Goal: Transaction & Acquisition: Purchase product/service

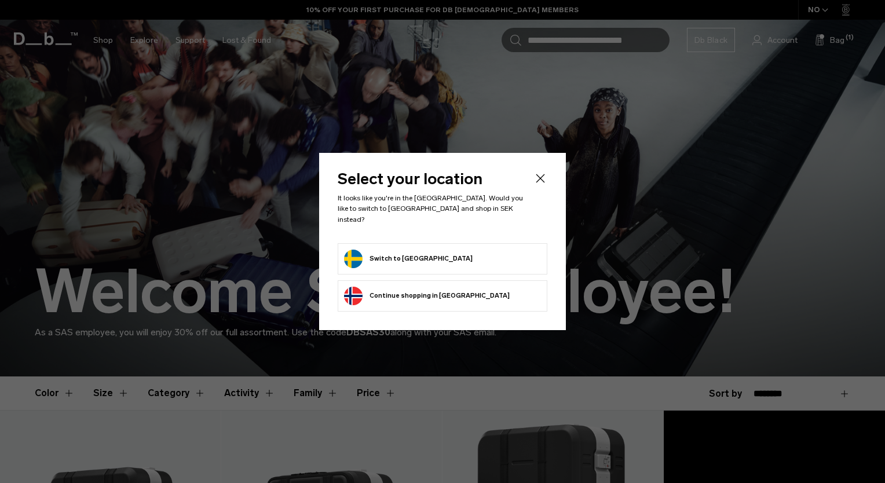
click at [367, 250] on button "Switch to Sweden" at bounding box center [408, 259] width 129 height 19
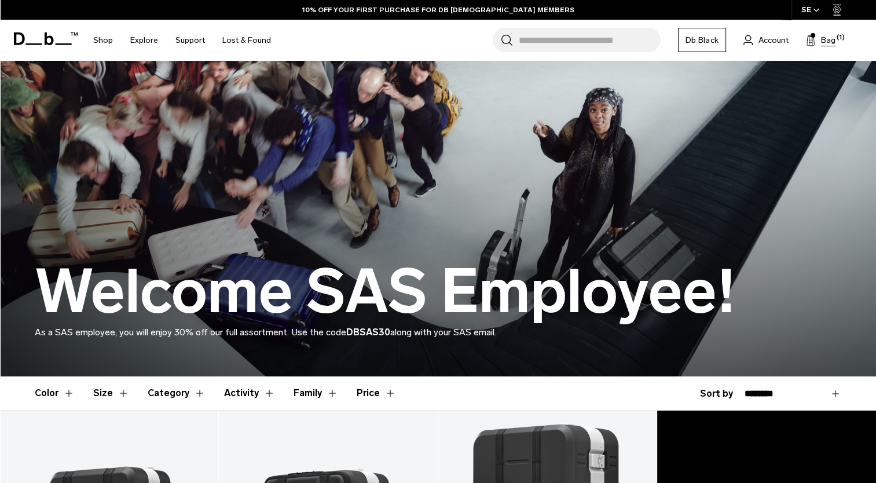
click at [825, 42] on span "Bag" at bounding box center [828, 40] width 14 height 12
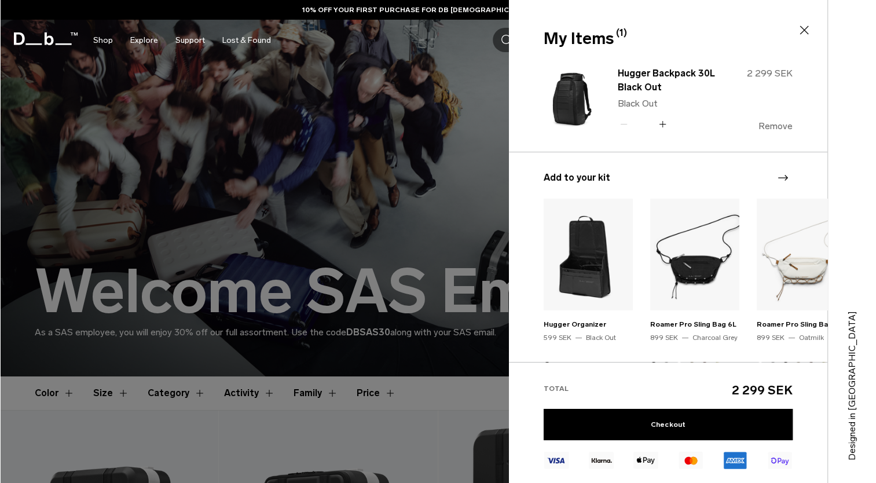
click at [779, 126] on button "Remove" at bounding box center [776, 126] width 34 height 10
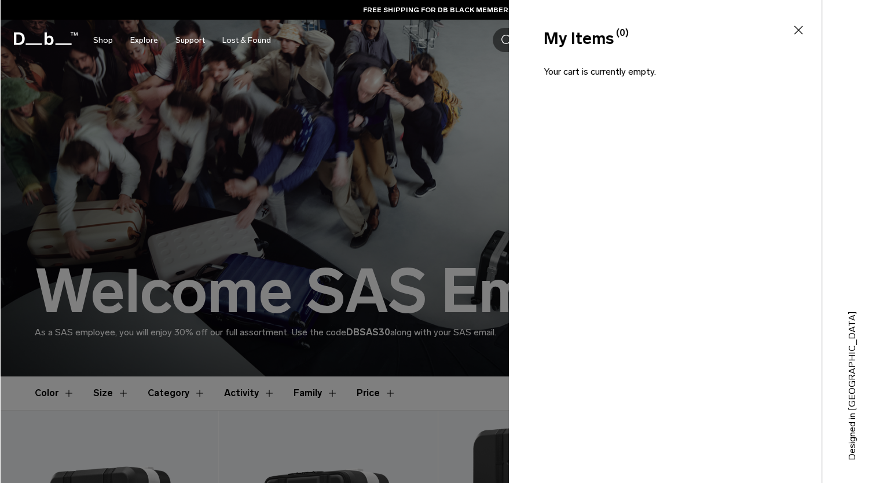
click at [802, 29] on icon at bounding box center [799, 30] width 14 height 14
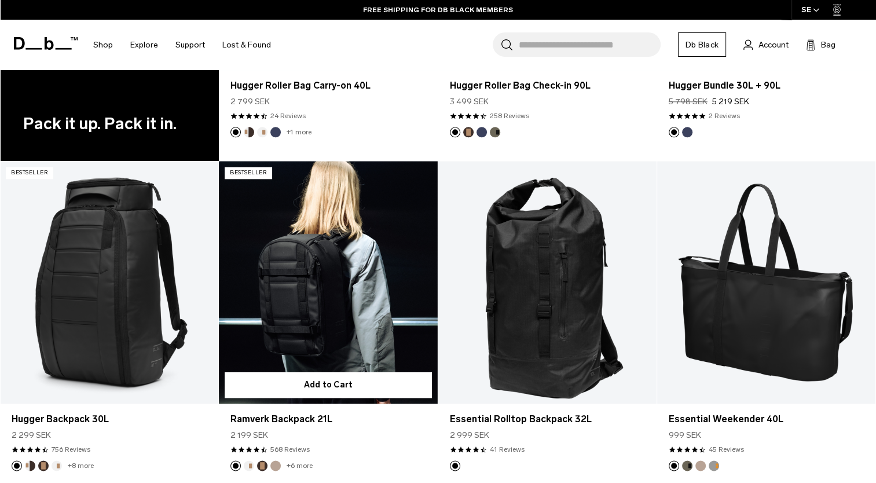
scroll to position [1274, 0]
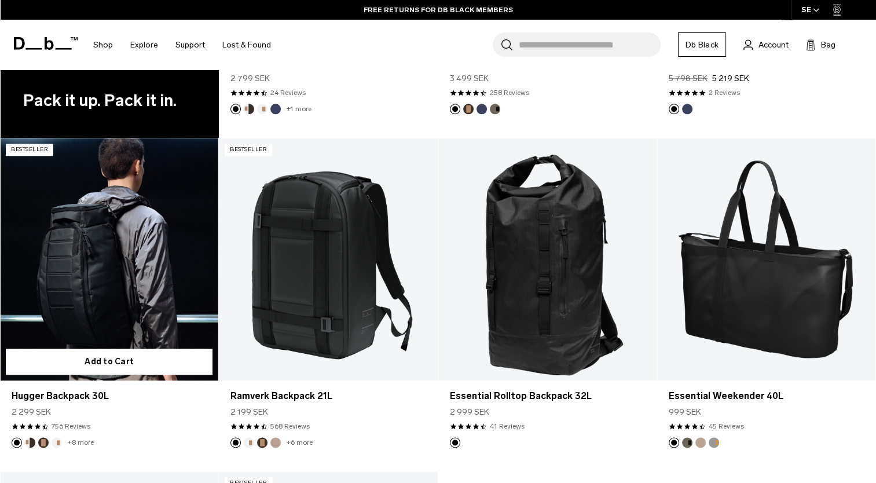
click at [81, 268] on link "Hugger Backpack 30L" at bounding box center [109, 259] width 218 height 243
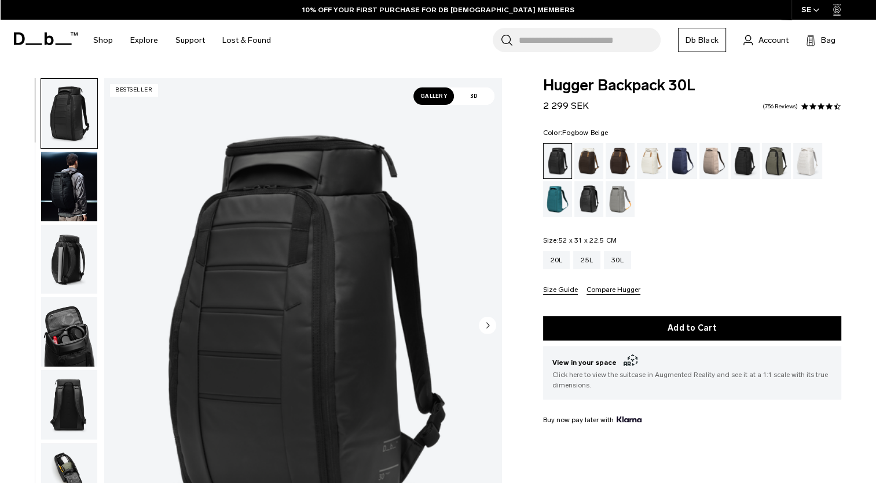
click at [716, 166] on div "Fogbow Beige" at bounding box center [715, 161] width 30 height 36
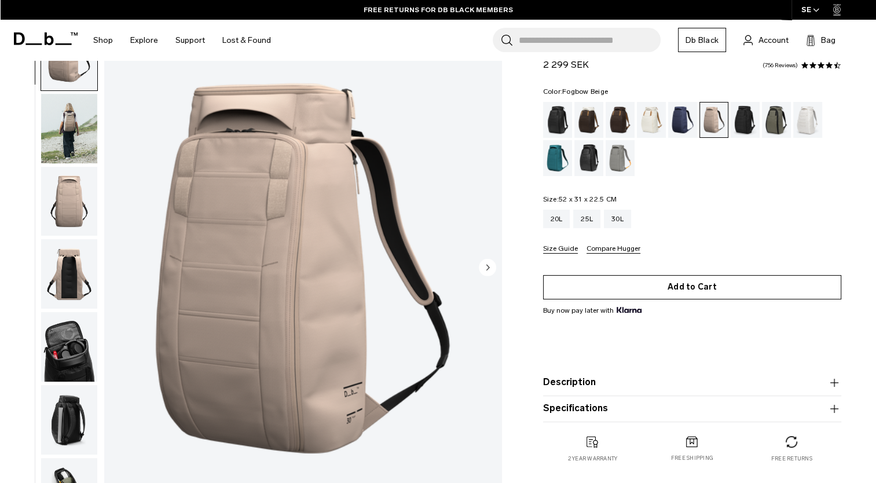
click at [697, 284] on button "Add to Cart" at bounding box center [692, 287] width 298 height 24
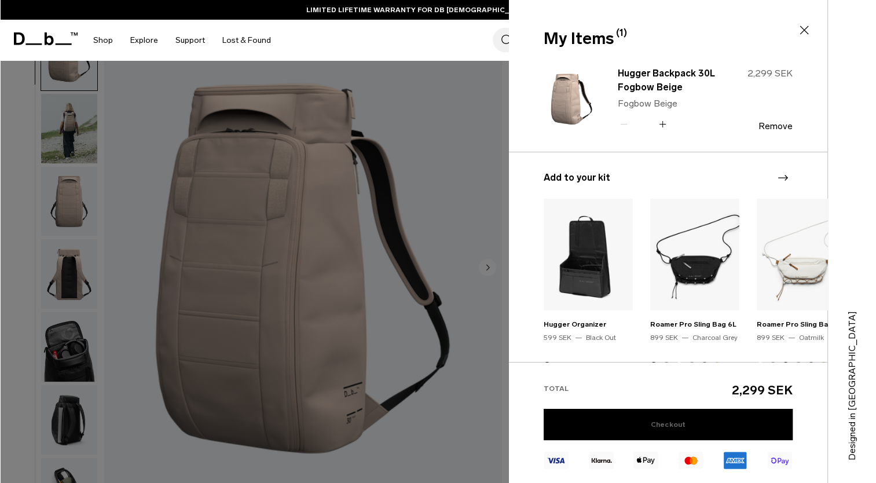
click at [672, 416] on link "Checkout" at bounding box center [668, 424] width 249 height 31
